Goal: Register for event/course

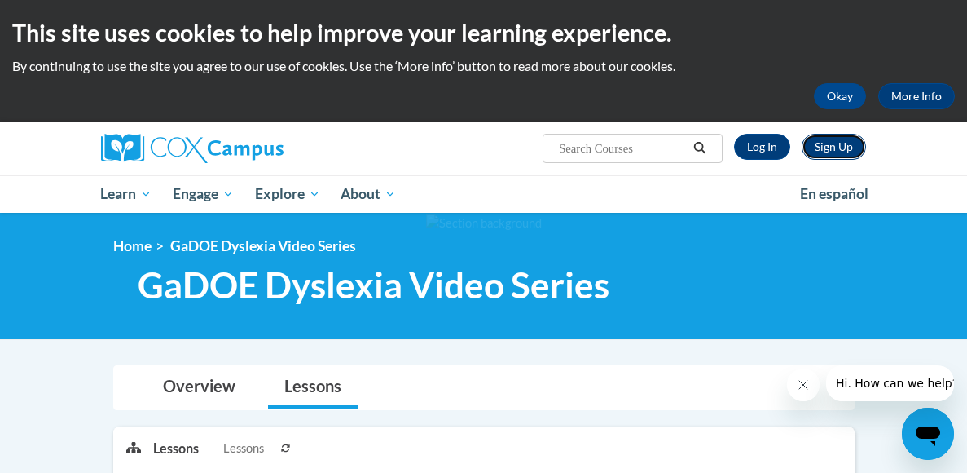
click at [814, 146] on link "Sign Up" at bounding box center [834, 147] width 64 height 26
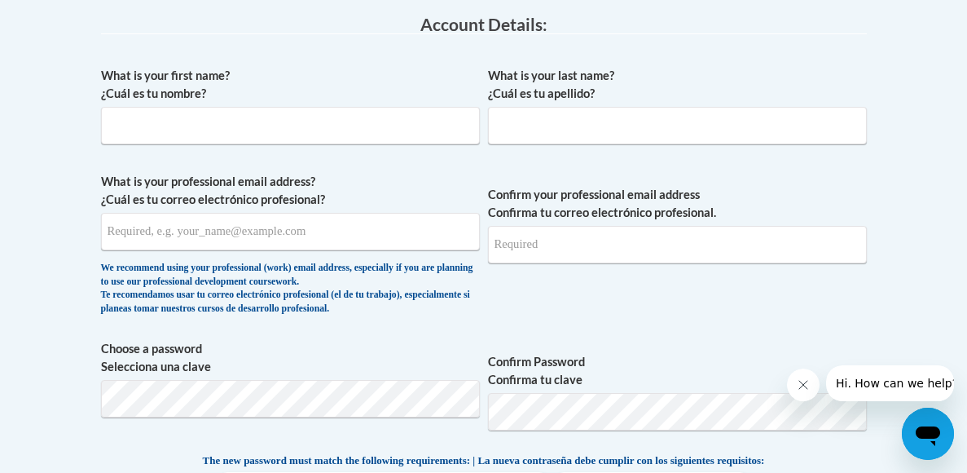
scroll to position [456, 0]
click at [447, 130] on input "What is your first name? ¿Cuál es tu nombre?" at bounding box center [290, 124] width 379 height 37
type input "t"
type input "Tumim"
click at [637, 121] on input "What is your last name? ¿Cuál es tu apellido?" at bounding box center [677, 124] width 379 height 37
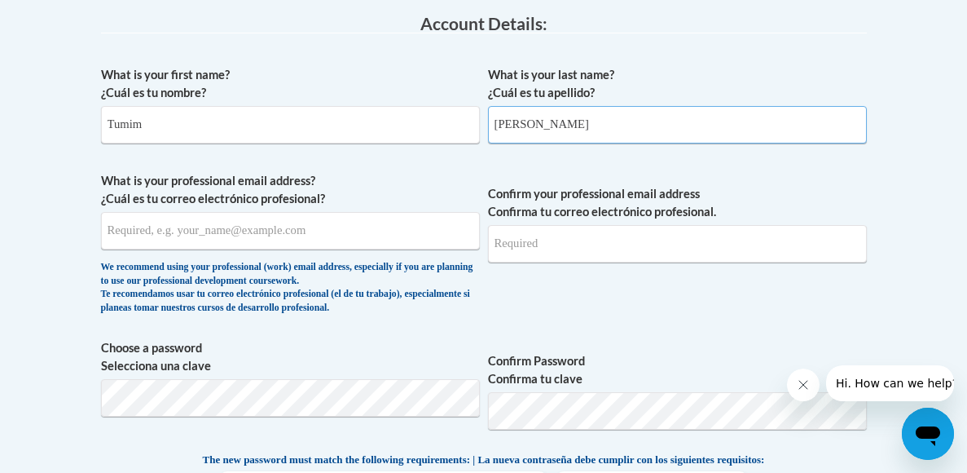
type input "Amanuel"
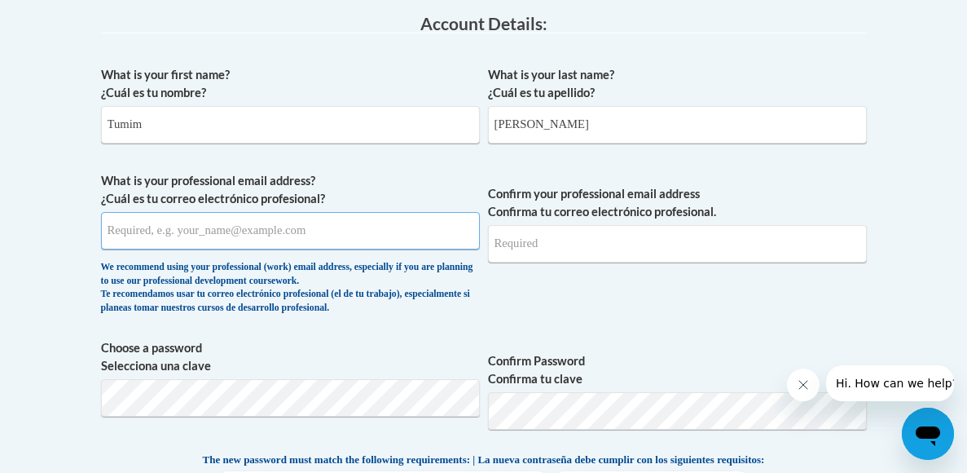
click at [344, 238] on input "What is your professional email address? ¿Cuál es tu correo electrónico profesi…" at bounding box center [290, 230] width 379 height 37
type input "tamanuel@ggc.edu"
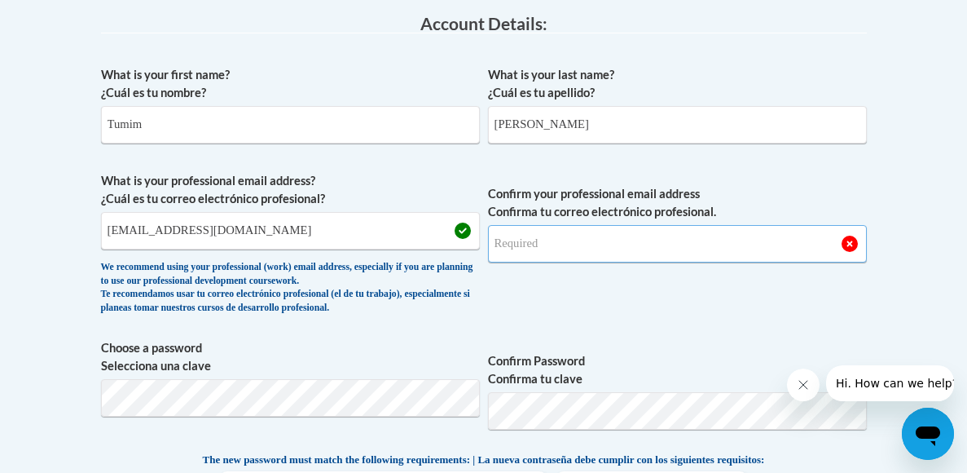
click at [507, 251] on input "Confirm your professional email address Confirma tu correo electrónico profesio…" at bounding box center [677, 243] width 379 height 37
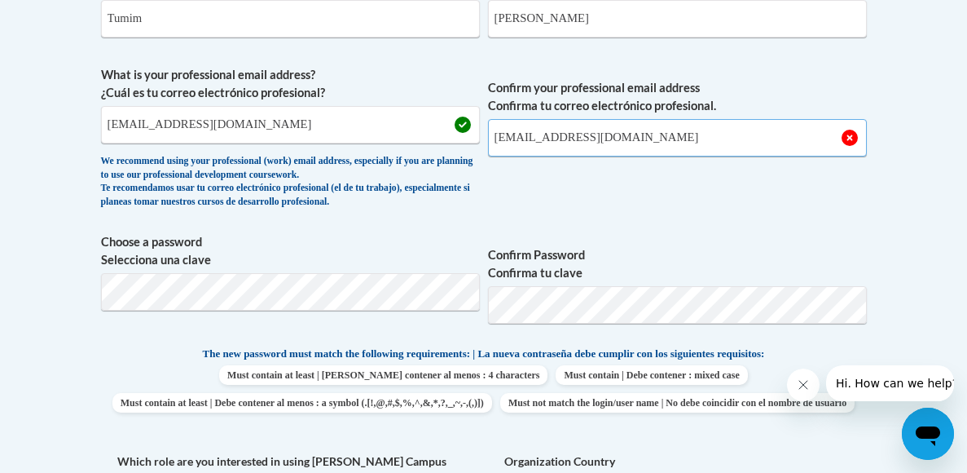
scroll to position [582, 0]
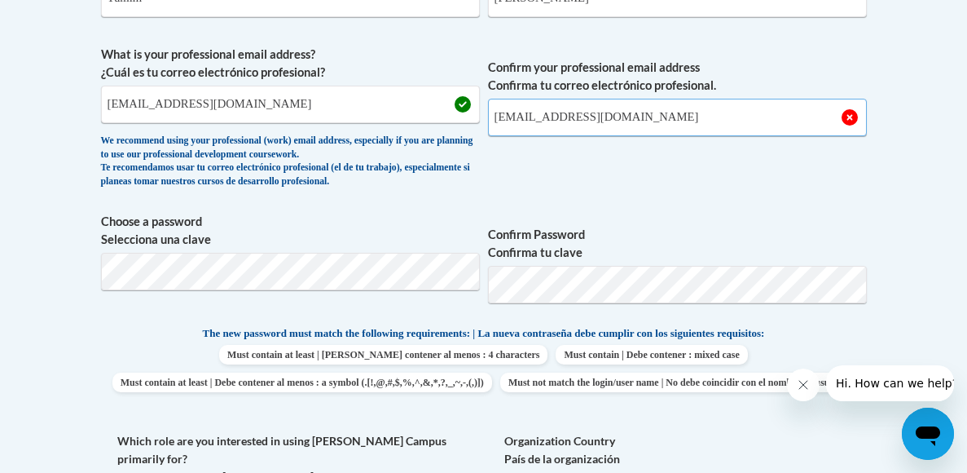
type input "tamanuel@ggc.edu"
click at [682, 215] on span "Confirm Password Confirma tu clave" at bounding box center [677, 265] width 379 height 104
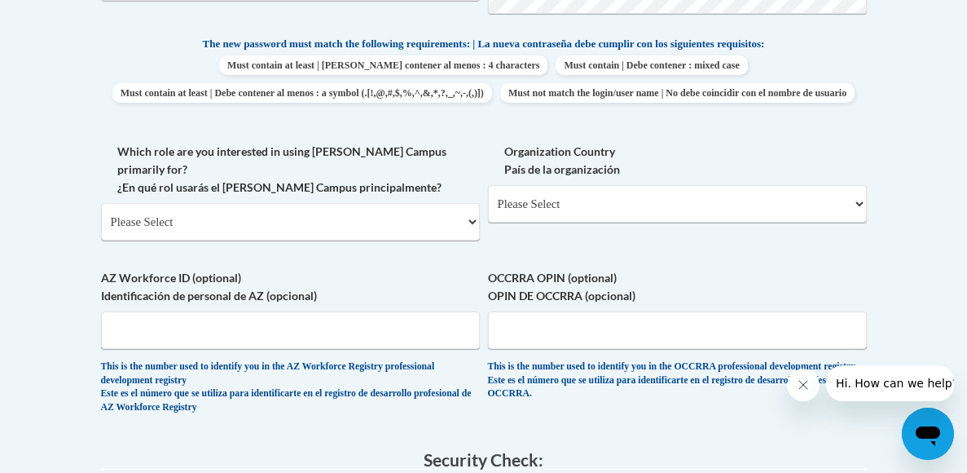
scroll to position [872, 0]
click at [459, 224] on select "Please Select College/University | Colegio/Universidad Community/Nonprofit Part…" at bounding box center [290, 220] width 379 height 37
select select "5a18ea06-2b54-4451-96f2-d152daf9eac5"
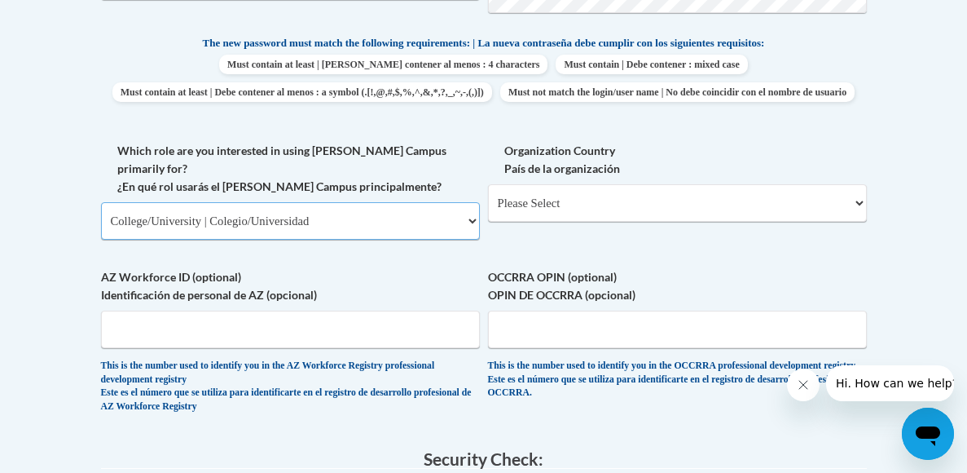
click at [101, 210] on select "Please Select College/University | Colegio/Universidad Community/Nonprofit Part…" at bounding box center [290, 220] width 379 height 37
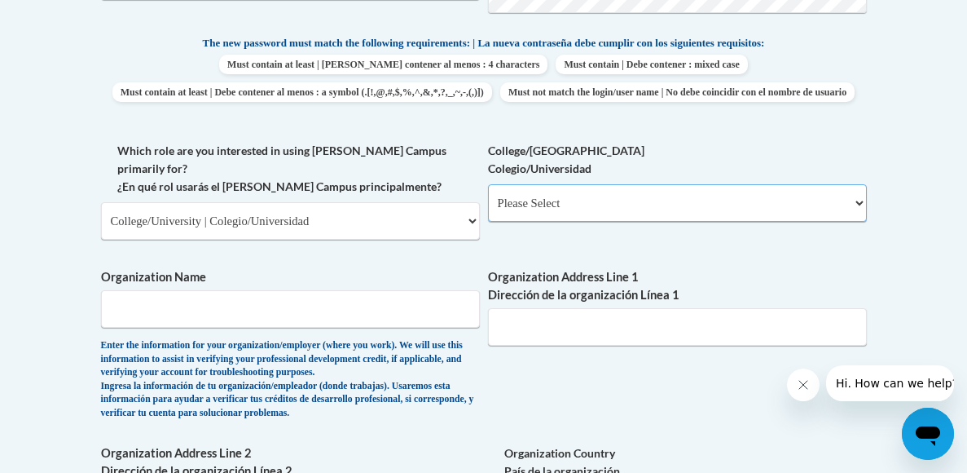
click at [575, 222] on select "Please Select College/University Staff | Empleado universitario College/Univers…" at bounding box center [677, 202] width 379 height 37
select select "99b32b07-cffc-426c-8bf6-0cd77760d84b"
click at [488, 210] on select "Please Select College/University Staff | Empleado universitario College/Univers…" at bounding box center [677, 202] width 379 height 37
click at [390, 312] on input "Organization Name" at bounding box center [290, 308] width 379 height 37
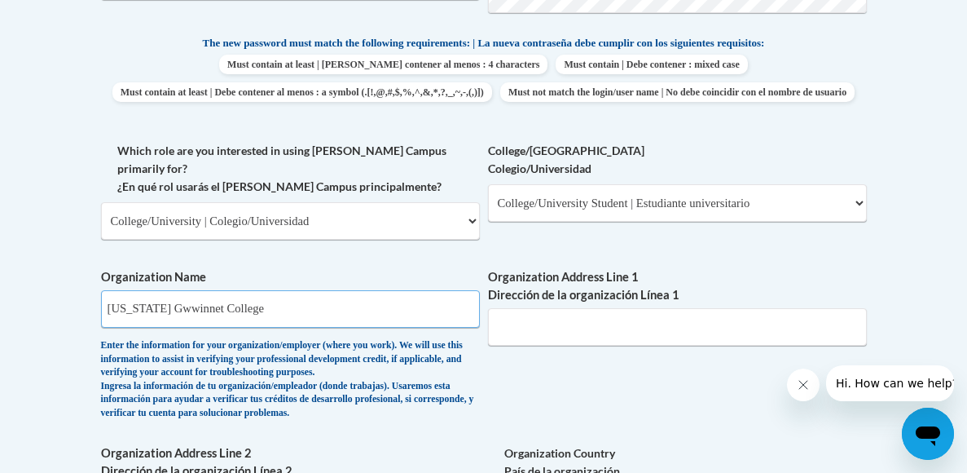
click at [187, 316] on input "Georgia Gwwinnet College" at bounding box center [290, 308] width 379 height 37
click at [175, 319] on input "Georgia Gwwinnet College" at bounding box center [290, 308] width 379 height 37
type input "Georgia College"
drag, startPoint x: 324, startPoint y: 329, endPoint x: 88, endPoint y: 311, distance: 236.2
click at [89, 311] on div "Member Registration - All Fields Required Already have an account? Log in Prefe…" at bounding box center [484, 280] width 791 height 1601
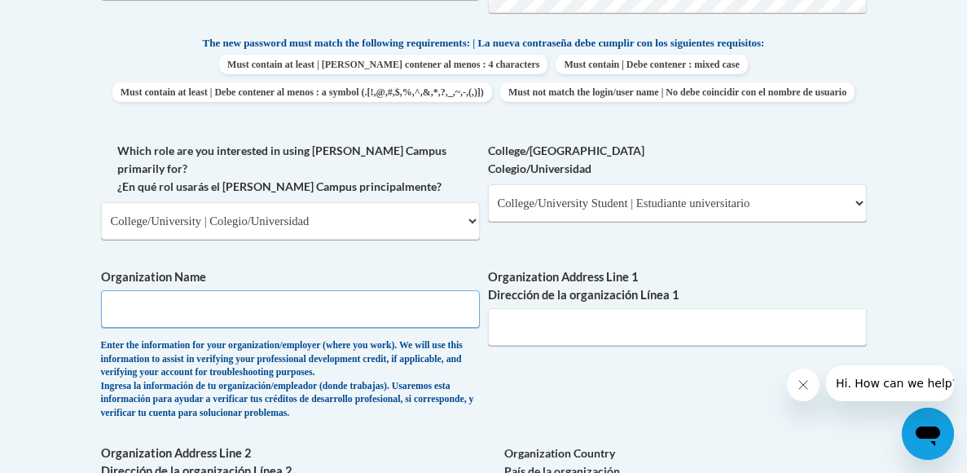
paste input "Georgia Gwinnett College"
type input "Georgia Gwinnett College"
click at [500, 328] on input "Organization Address Line 1 Dirección de la organización Línea 1" at bounding box center [677, 326] width 379 height 37
paste input "1000 University Center Ln, Lawrenceville, GA 30043"
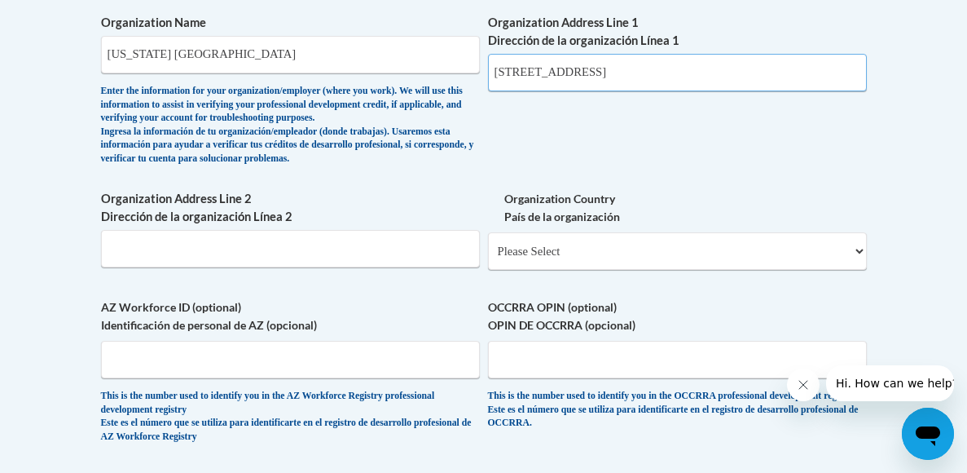
scroll to position [1127, 0]
type input "1000 University Center Ln, Lawrenceville, GA 30043"
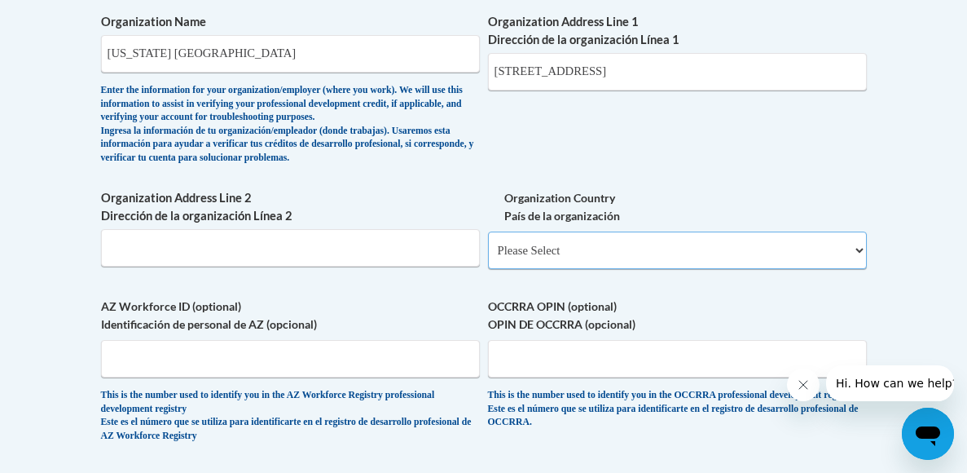
click at [544, 269] on select "Please Select United States | Estados Unidos Outside of the United States | Fue…" at bounding box center [677, 249] width 379 height 37
select select "ad49bcad-a171-4b2e-b99c-48b446064914"
click at [488, 240] on select "Please Select United States | Estados Unidos Outside of the United States | Fue…" at bounding box center [677, 249] width 379 height 37
select select
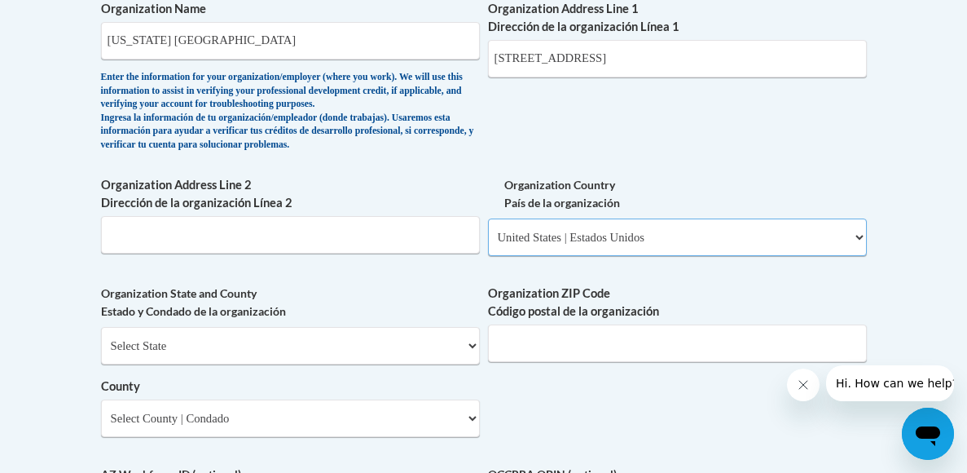
scroll to position [1141, 0]
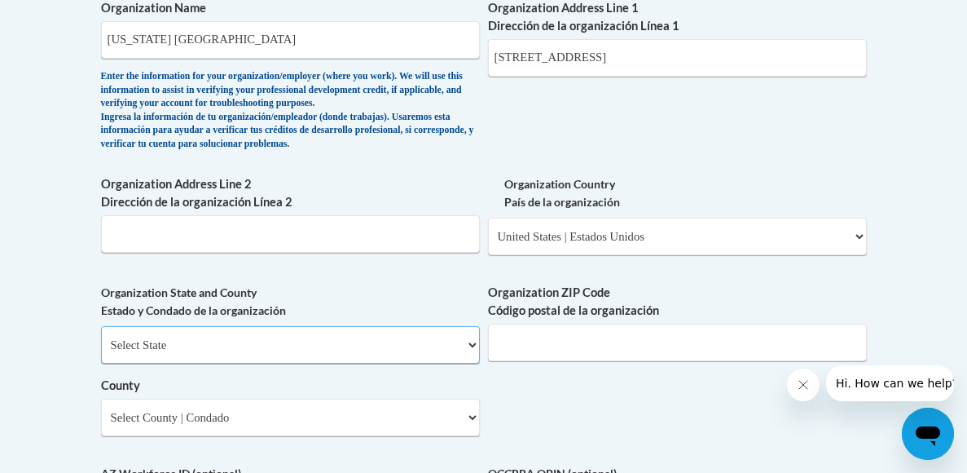
click at [448, 352] on select "Select State Alabama Alaska Arizona Arkansas California Colorado Connecticut De…" at bounding box center [290, 344] width 379 height 37
select select "Georgia"
click at [101, 333] on select "Select State Alabama Alaska Arizona Arkansas California Colorado Connecticut De…" at bounding box center [290, 344] width 379 height 37
click at [543, 356] on input "Organization ZIP Code Código postal de la organización" at bounding box center [677, 342] width 379 height 37
type input "30043"
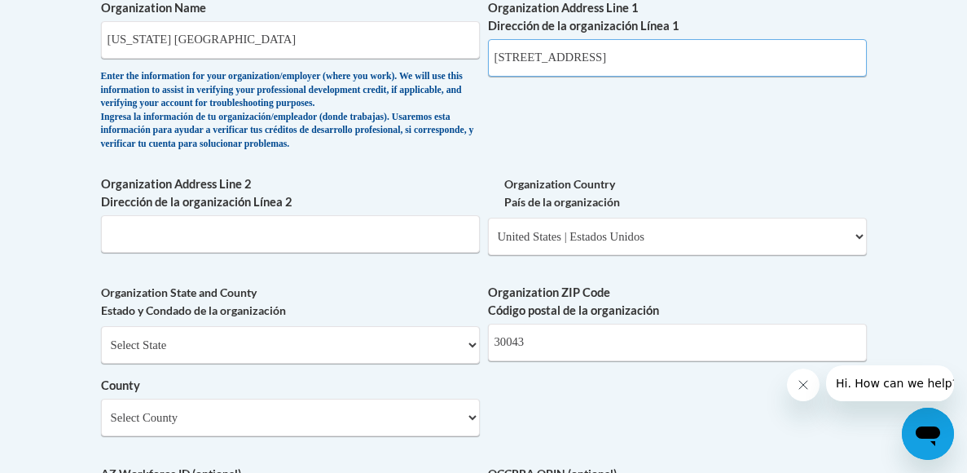
drag, startPoint x: 707, startPoint y: 68, endPoint x: 768, endPoint y: 72, distance: 60.4
click at [768, 72] on input "1000 University Center Ln, Lawrenceville, GA 30043" at bounding box center [677, 57] width 379 height 37
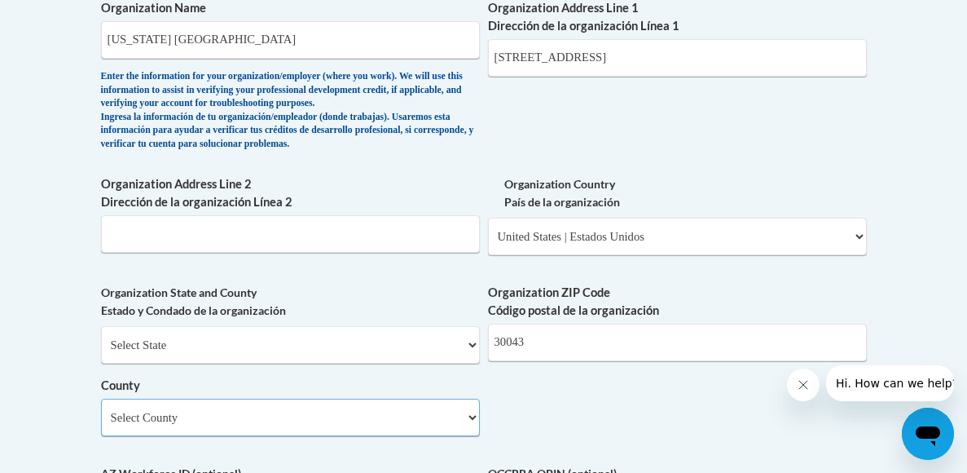
click at [386, 423] on select "Select County Appling Atkinson Bacon Baker Baldwin Banks Barrow Bartow Ben Hill…" at bounding box center [290, 417] width 379 height 37
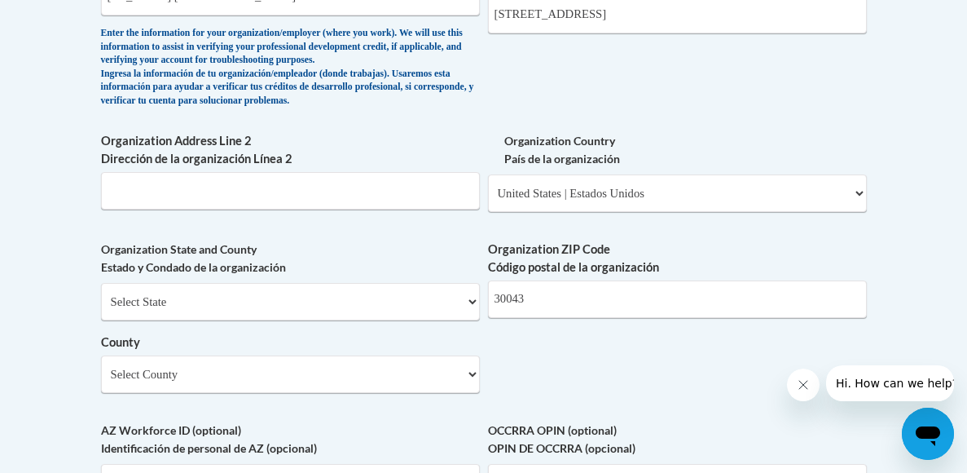
scroll to position [1192, 0]
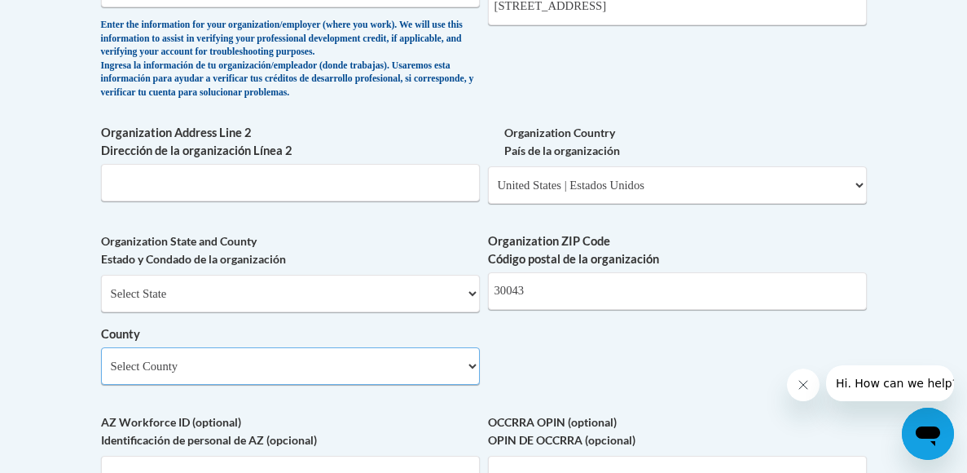
click at [382, 382] on select "Select County Appling Atkinson Bacon Baker Baldwin Banks Barrow Bartow Ben Hill…" at bounding box center [290, 365] width 379 height 37
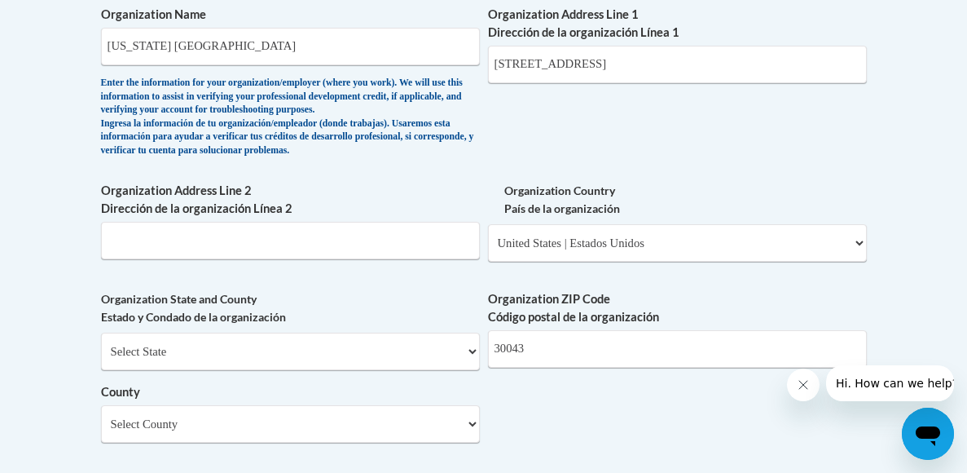
scroll to position [1134, 0]
click at [631, 79] on input "1000 University Center Ln, Lawrenceville" at bounding box center [677, 64] width 379 height 37
drag, startPoint x: 631, startPoint y: 79, endPoint x: 730, endPoint y: 86, distance: 99.7
click at [730, 83] on input "1000 University Center Ln, Lawrenceville" at bounding box center [677, 64] width 379 height 37
type input "1000 University Center Ln"
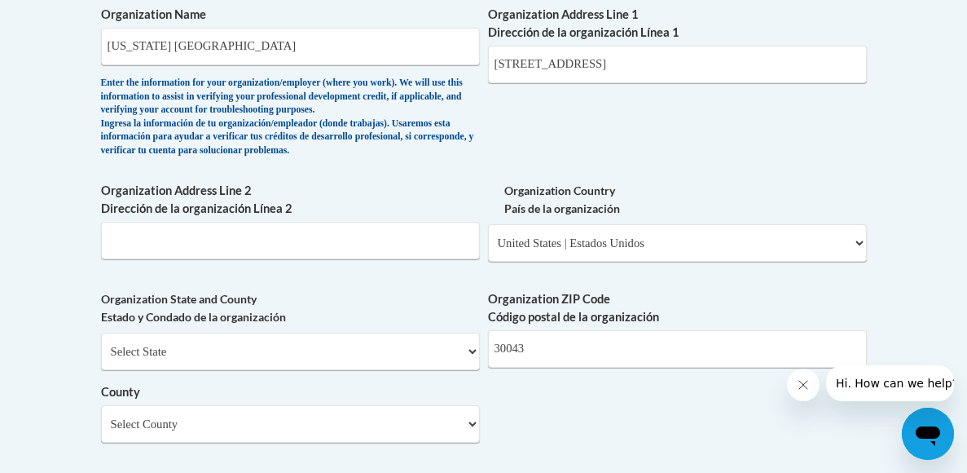
click at [744, 146] on div "What is your first name? ¿Cuál es tu nombre? Tumim What is your last name? ¿Cuá…" at bounding box center [484, 5] width 766 height 1253
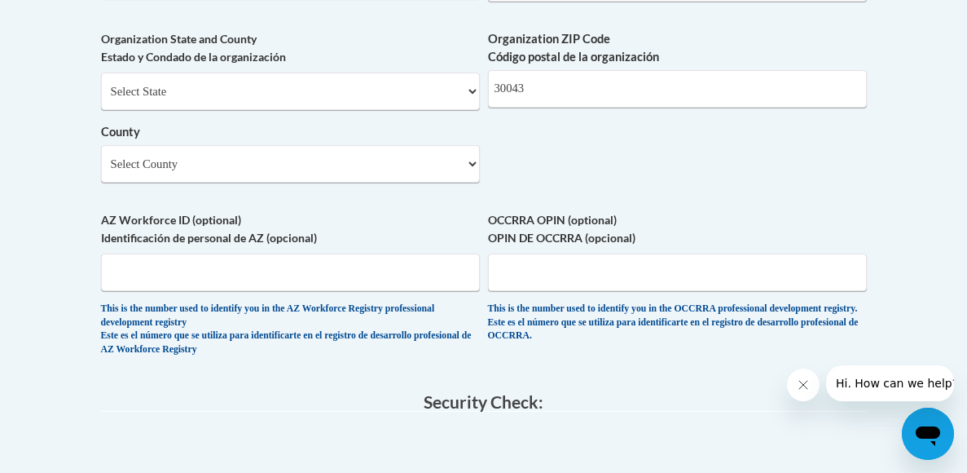
scroll to position [1395, 0]
click at [465, 170] on select "Select County Appling Atkinson Bacon Baker Baldwin Banks Barrow Bartow Ben Hill…" at bounding box center [290, 162] width 379 height 37
select select "Gwinnett"
click at [101, 152] on select "Select County Appling Atkinson Bacon Baker Baldwin Banks Barrow Bartow Ben Hill…" at bounding box center [290, 162] width 379 height 37
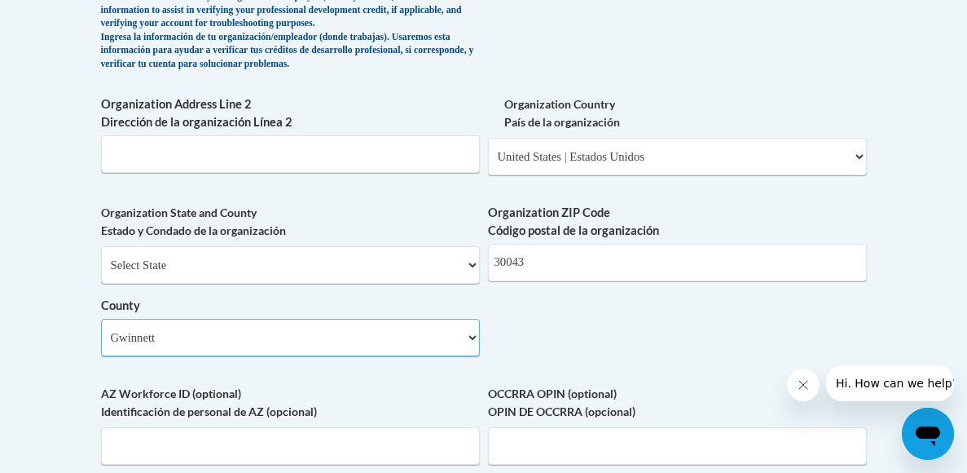
scroll to position [1222, 0]
click at [392, 276] on select "Select State Alabama Alaska Arizona Arkansas California Colorado Connecticut De…" at bounding box center [290, 263] width 379 height 37
click at [405, 308] on label "County" at bounding box center [290, 305] width 379 height 18
click at [405, 318] on select "Select County Appling Atkinson Bacon Baker Baldwin Banks Barrow Bartow Ben Hill…" at bounding box center [290, 336] width 379 height 37
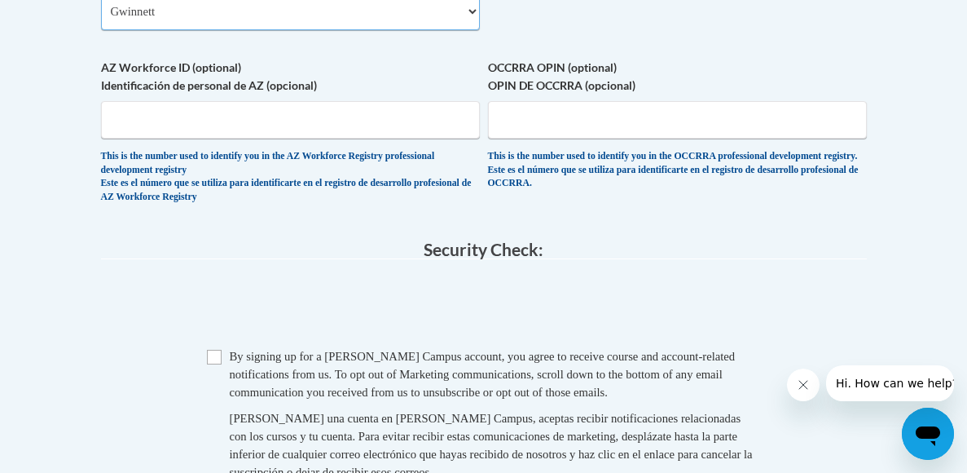
scroll to position [1563, 0]
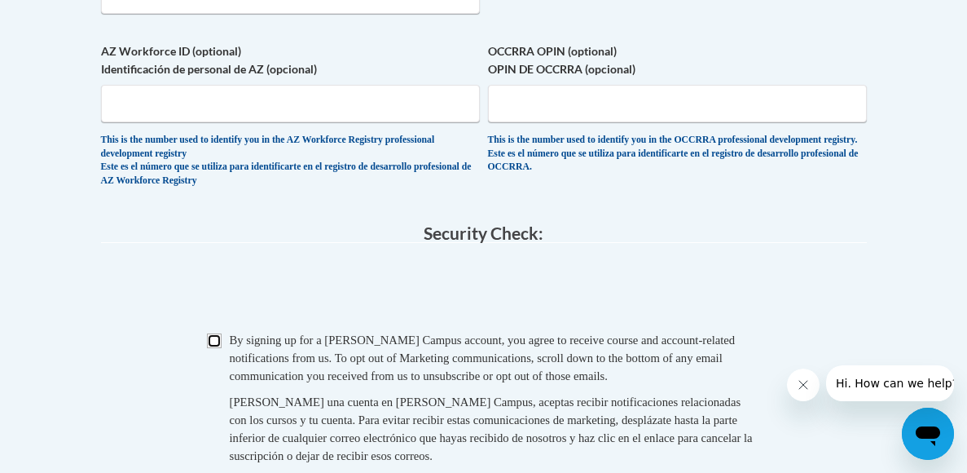
click at [214, 348] on input "Checkbox" at bounding box center [214, 340] width 15 height 15
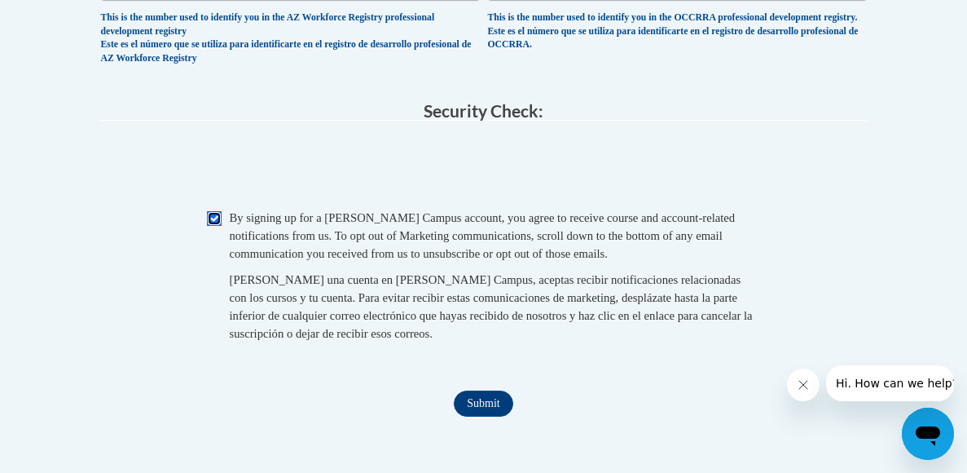
scroll to position [1686, 0]
click at [209, 225] on input "Checkbox" at bounding box center [214, 217] width 15 height 15
click at [214, 225] on input "Checkbox" at bounding box center [214, 217] width 15 height 15
checkbox input "true"
click at [469, 407] on input "Submit" at bounding box center [483, 403] width 59 height 26
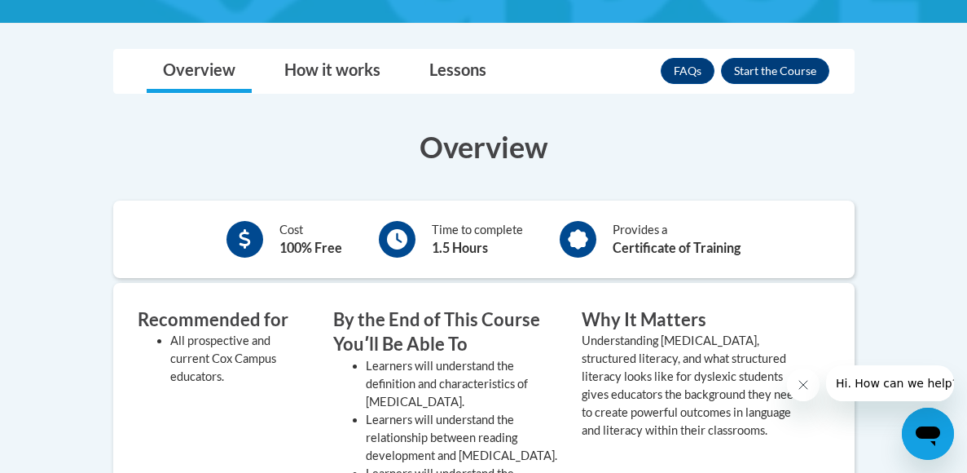
scroll to position [426, 0]
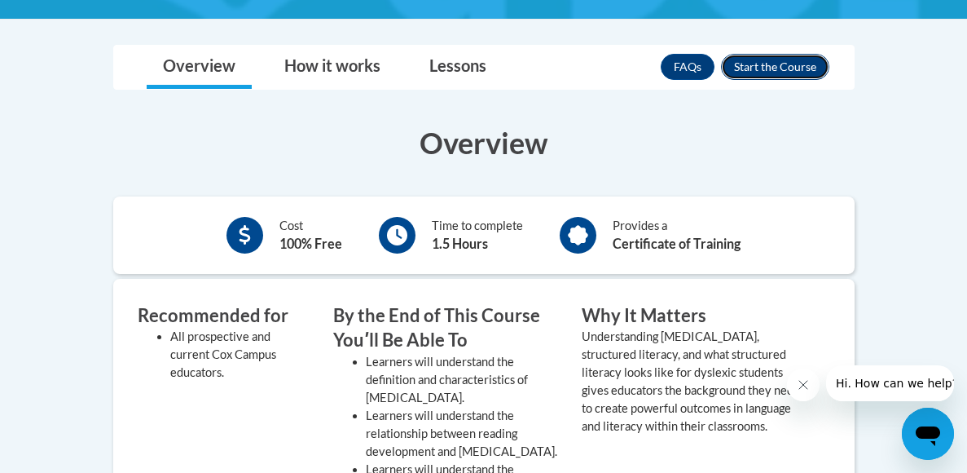
click at [768, 71] on button "Enroll" at bounding box center [775, 67] width 108 height 26
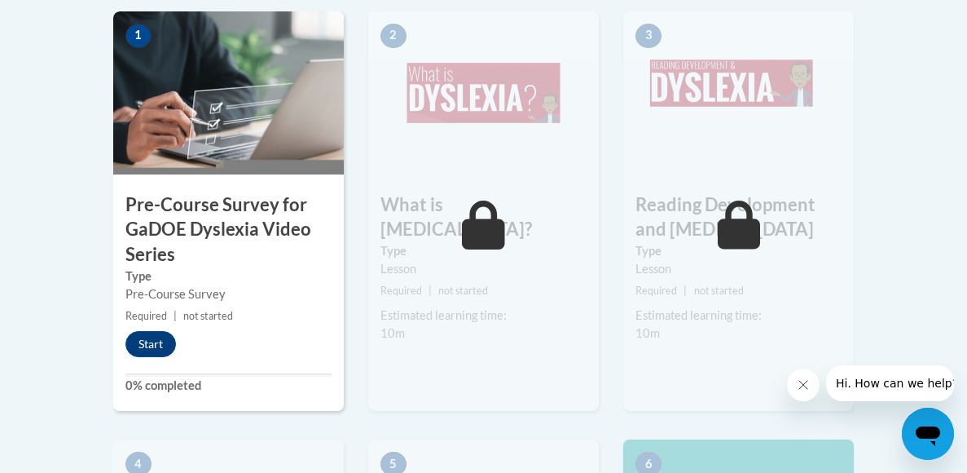
scroll to position [557, 0]
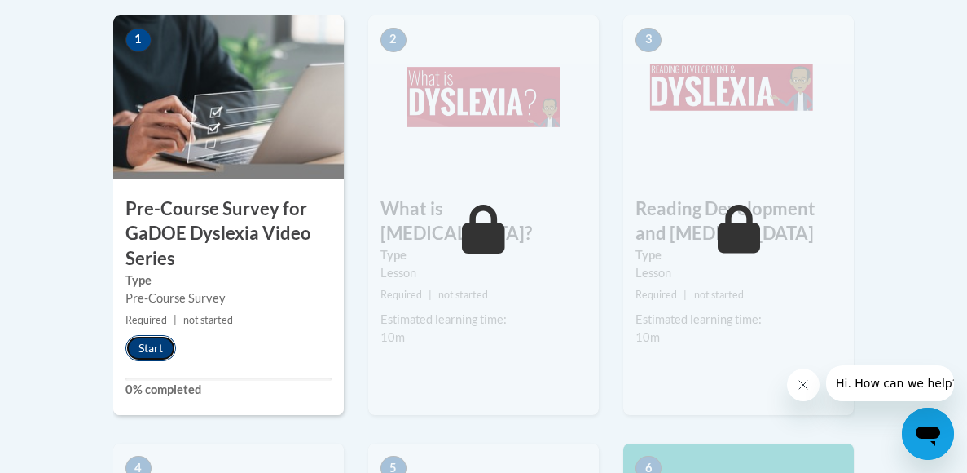
click at [162, 348] on button "Start" at bounding box center [151, 348] width 51 height 26
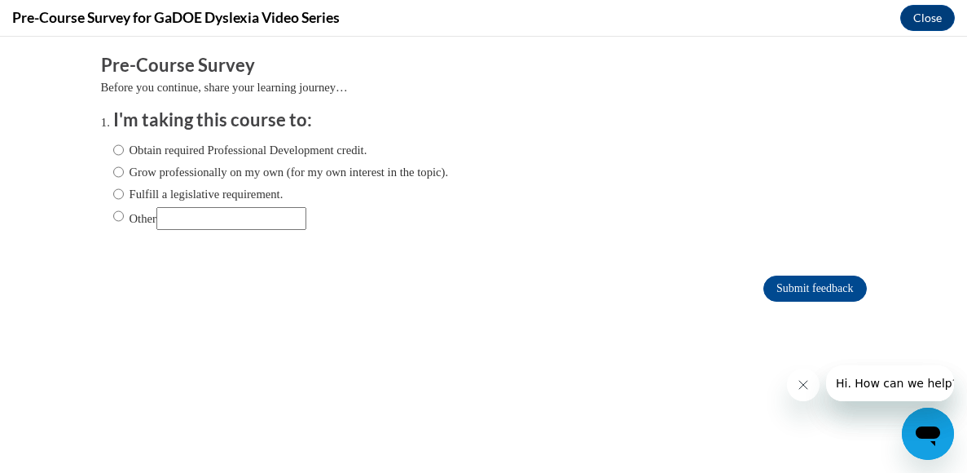
scroll to position [0, 0]
click at [121, 152] on input "Obtain required Professional Development credit." at bounding box center [118, 150] width 11 height 18
radio input "true"
click at [120, 170] on input "Grow professionally on my own (for my own interest in the topic)." at bounding box center [118, 172] width 11 height 18
radio input "true"
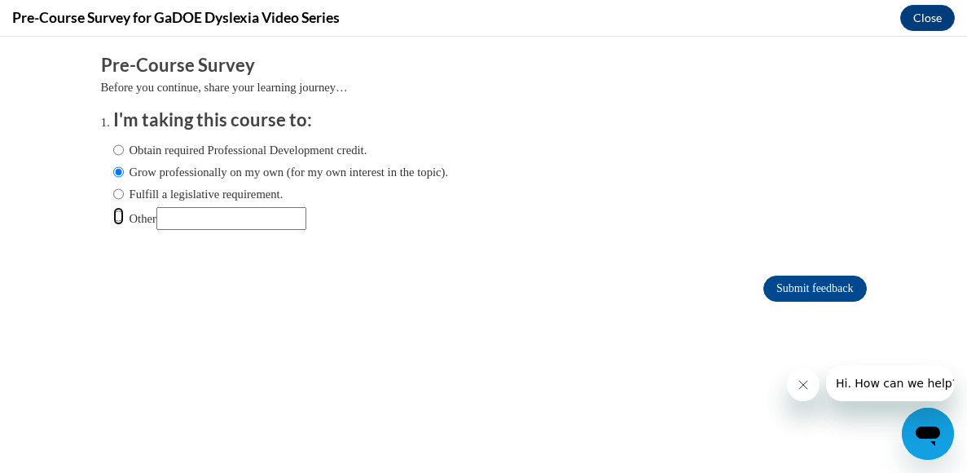
click at [122, 214] on input "Other" at bounding box center [118, 216] width 11 height 18
radio input "true"
click at [187, 214] on input "Other" at bounding box center [231, 218] width 150 height 23
type input "Class assignment and for training"
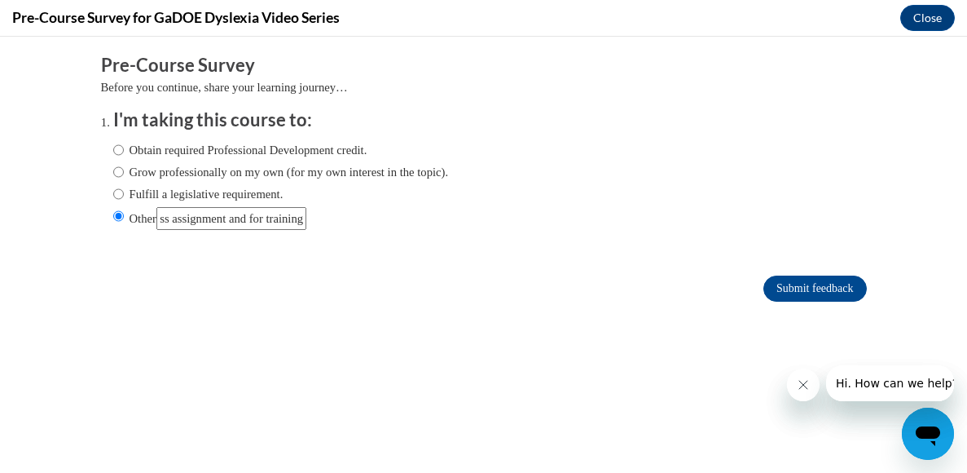
click at [322, 257] on form "Pre-Course Survey Before you continue, share your learning journey… I'm taking …" at bounding box center [484, 186] width 766 height 266
click at [771, 289] on input "Submit feedback" at bounding box center [815, 288] width 103 height 26
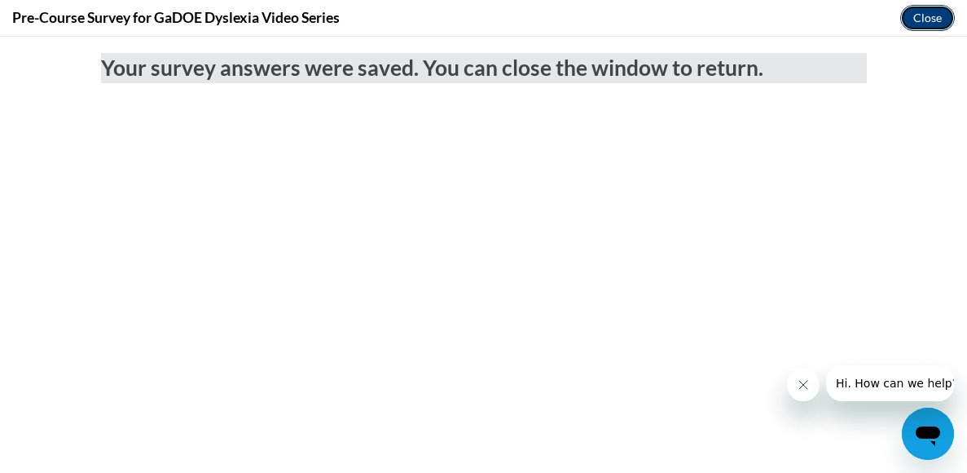
click at [918, 22] on button "Close" at bounding box center [928, 18] width 55 height 26
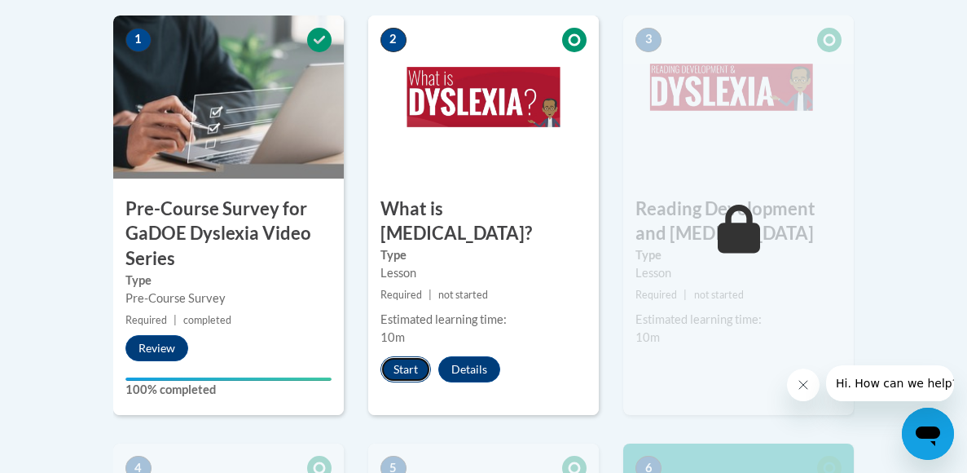
click at [418, 356] on button "Start" at bounding box center [406, 369] width 51 height 26
